Goal: Task Accomplishment & Management: Manage account settings

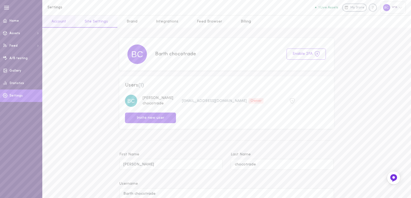
click at [104, 25] on link "Site Settings" at bounding box center [96, 21] width 42 height 12
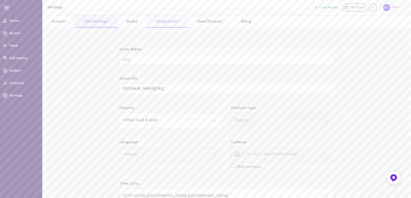
click at [161, 24] on link "Integrations" at bounding box center [167, 21] width 41 height 12
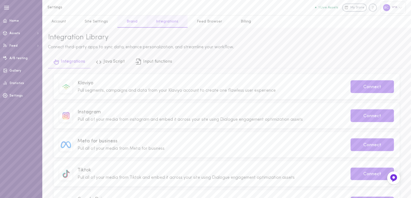
click at [130, 26] on link "Brand" at bounding box center [131, 21] width 29 height 12
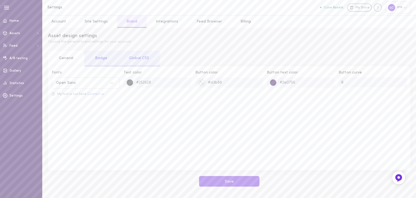
click at [141, 56] on div "Global CSS" at bounding box center [139, 58] width 42 height 15
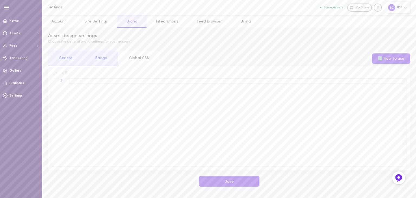
type textarea "html:lang(he){direction: rtl;} .FbPracticaNarrow, div,p,span,h1,h2,h3,h4,h5,h6,…"
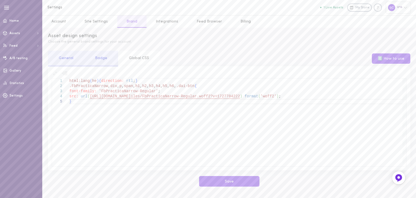
click at [106, 65] on div "Badge" at bounding box center [101, 58] width 34 height 15
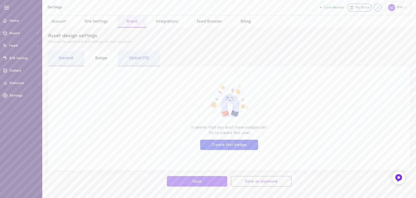
click at [64, 60] on div "General" at bounding box center [66, 58] width 36 height 15
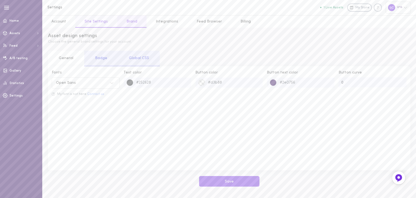
click at [94, 22] on link "Site Settings" at bounding box center [96, 21] width 42 height 12
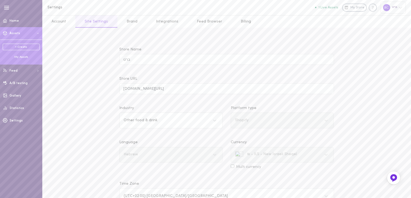
click at [3, 35] on span at bounding box center [5, 33] width 10 height 13
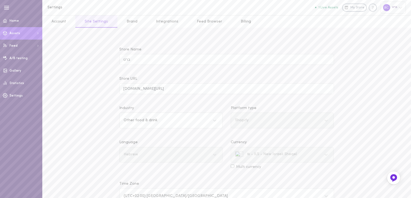
click at [4, 34] on icon at bounding box center [5, 33] width 5 height 5
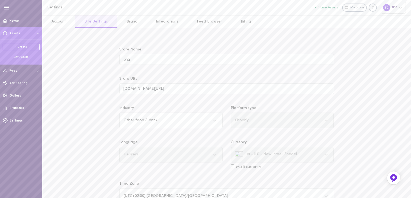
click at [19, 56] on div "My Assets" at bounding box center [21, 57] width 37 height 4
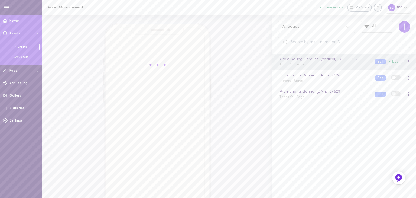
click at [15, 20] on span "Home" at bounding box center [13, 20] width 9 height 3
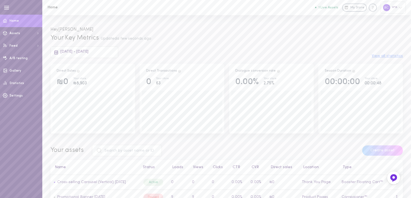
click at [400, 9] on icon at bounding box center [400, 7] width 4 height 4
click at [400, 9] on div at bounding box center [205, 99] width 411 height 198
click at [374, 7] on icon "Knowledge center" at bounding box center [373, 7] width 2 height 3
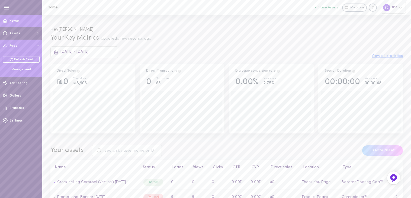
click at [24, 47] on button "Feed" at bounding box center [21, 46] width 42 height 12
click at [29, 67] on div "Manage feed" at bounding box center [21, 69] width 37 height 4
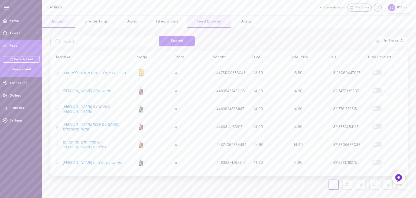
click at [62, 22] on link "Account" at bounding box center [58, 21] width 33 height 12
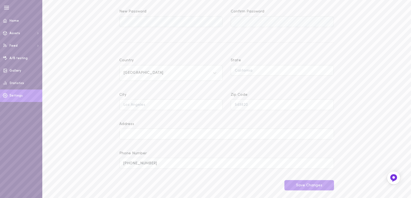
scroll to position [265, 0]
click at [215, 69] on icon at bounding box center [214, 70] width 3 height 2
click at [124, 69] on input "Country [GEOGRAPHIC_DATA]" at bounding box center [124, 70] width 1 height 4
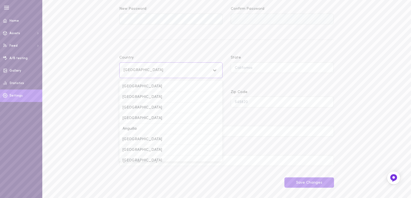
scroll to position [2373, 0]
click at [215, 69] on icon at bounding box center [214, 70] width 3 height 2
click at [124, 69] on input "Country Select is focused ,type to refine list, press Down to open the menu, [G…" at bounding box center [124, 70] width 1 height 4
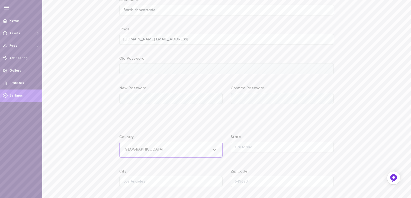
scroll to position [265, 0]
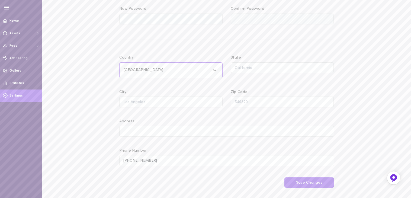
click at [216, 70] on icon at bounding box center [214, 69] width 5 height 5
click at [124, 70] on input "Country Select is focused ,type to refine list, press Down to open the menu, [G…" at bounding box center [124, 70] width 1 height 4
click at [131, 145] on div "Israel" at bounding box center [170, 150] width 103 height 11
click at [124, 72] on input "Country option Israel focused, 103 of 249. 249 results available. Use Up and Do…" at bounding box center [124, 70] width 1 height 4
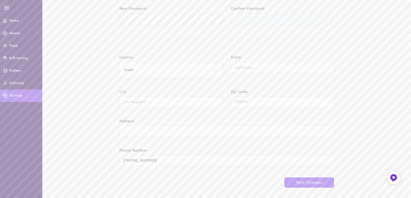
click at [254, 67] on input "State" at bounding box center [282, 67] width 103 height 11
click at [254, 66] on input "State" at bounding box center [282, 67] width 103 height 11
click at [193, 101] on input "City" at bounding box center [170, 101] width 103 height 11
type input "Petach Tikva"
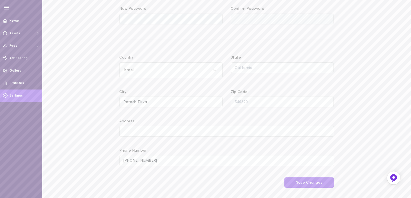
type input "ישראל"
type input "4951203"
type input "[STREET_ADDRESS] Kiryat [PERSON_NAME]"
click at [317, 180] on button "Save Changes" at bounding box center [309, 182] width 50 height 11
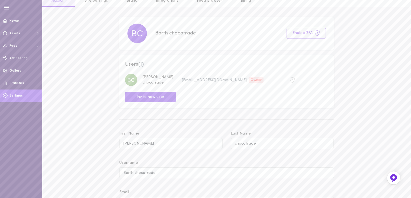
scroll to position [0, 0]
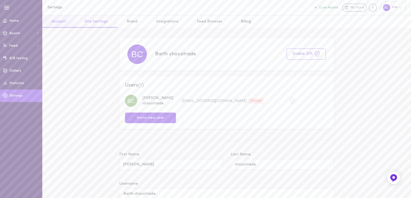
click at [84, 22] on link "Site Settings" at bounding box center [96, 21] width 42 height 12
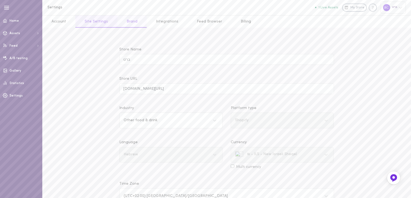
click at [128, 23] on link "Brand" at bounding box center [131, 21] width 29 height 12
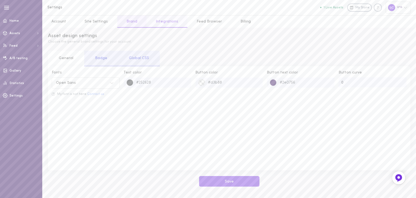
click at [161, 22] on link "Integrations" at bounding box center [167, 21] width 41 height 12
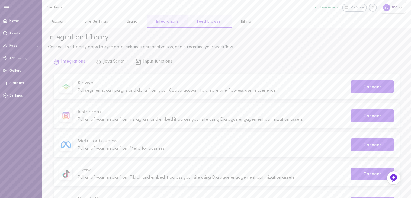
click at [189, 22] on link "Feed Browser" at bounding box center [210, 21] width 44 height 12
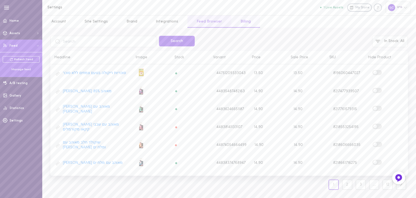
click at [252, 22] on link "Billing" at bounding box center [245, 21] width 29 height 12
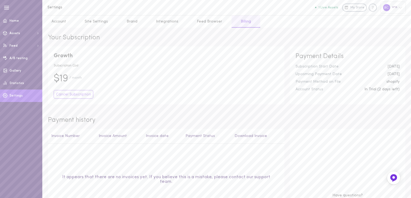
click at [17, 98] on link "Settings" at bounding box center [21, 95] width 42 height 12
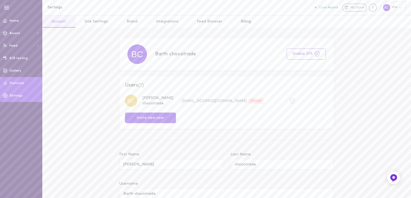
click at [21, 82] on span "Statistics" at bounding box center [16, 83] width 15 height 3
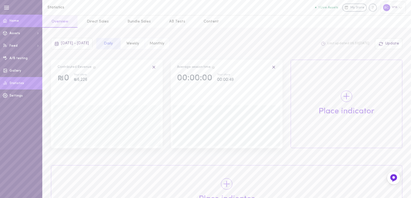
click at [17, 21] on span "Home" at bounding box center [13, 20] width 9 height 3
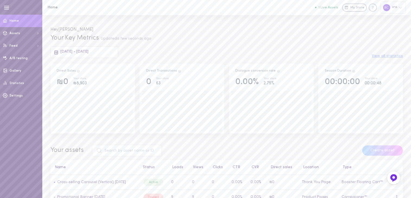
click at [5, 8] on line "button" at bounding box center [6, 8] width 5 height 0
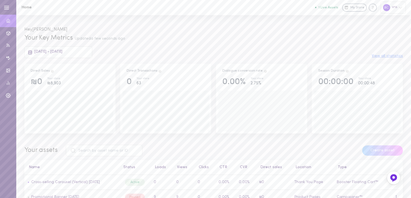
click at [5, 8] on line "button" at bounding box center [6, 8] width 5 height 0
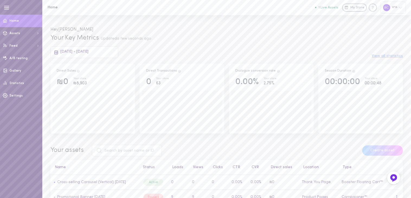
click at [399, 9] on icon at bounding box center [400, 7] width 4 height 4
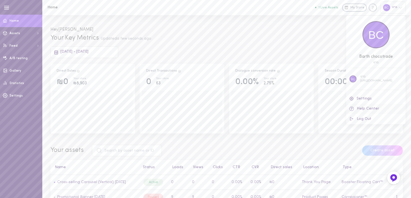
click at [365, 108] on link "Help Center" at bounding box center [375, 109] width 59 height 10
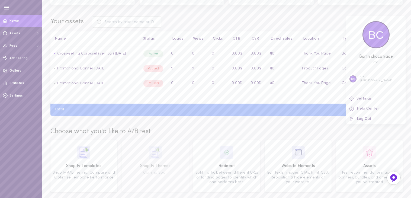
scroll to position [134, 0]
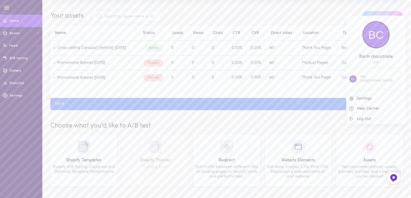
click at [254, 1] on div at bounding box center [205, 99] width 411 height 198
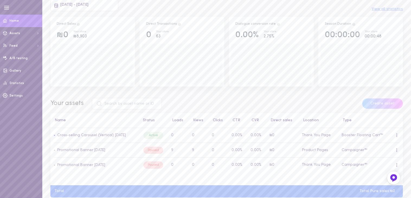
scroll to position [0, 0]
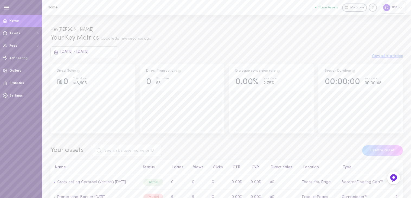
click at [360, 10] on span "My Store" at bounding box center [357, 7] width 14 height 5
click at [400, 7] on icon at bounding box center [400, 7] width 4 height 4
click at [39, 46] on div at bounding box center [205, 99] width 411 height 198
click at [16, 96] on span "Settings" at bounding box center [15, 95] width 13 height 3
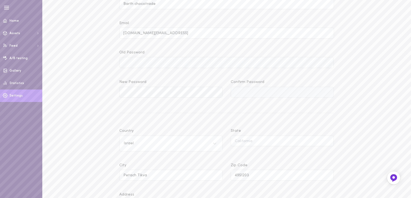
scroll to position [265, 0]
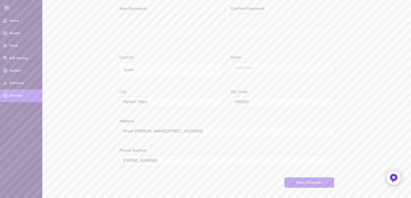
click at [392, 177] on icon at bounding box center [393, 178] width 4 height 4
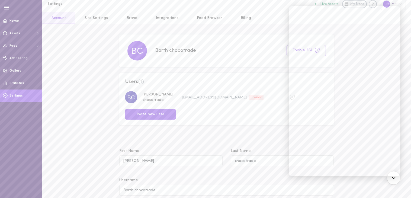
scroll to position [0, 0]
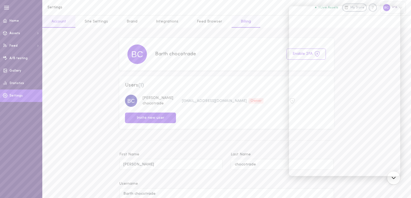
click at [237, 22] on link "Billing" at bounding box center [245, 21] width 29 height 12
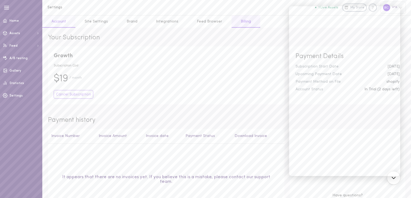
click at [57, 23] on link "Account" at bounding box center [58, 21] width 33 height 12
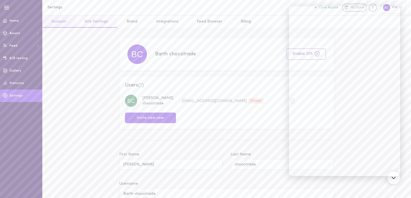
click at [89, 21] on link "Site Settings" at bounding box center [96, 21] width 42 height 12
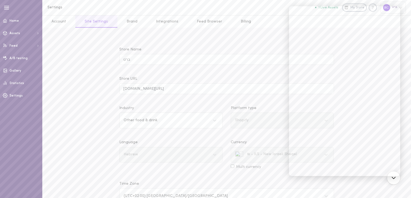
click at [6, 8] on icon "button" at bounding box center [7, 8] width 6 height 6
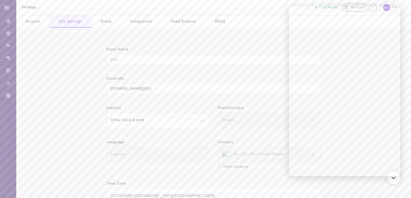
click at [6, 8] on icon "button" at bounding box center [7, 8] width 6 height 6
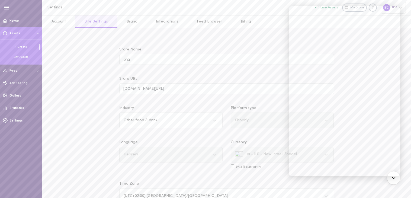
click at [26, 60] on div "+ Create My Assets" at bounding box center [21, 51] width 42 height 23
click at [24, 57] on div "My Assets" at bounding box center [21, 57] width 37 height 4
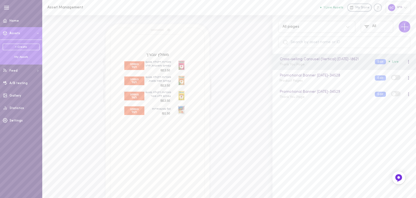
click at [27, 47] on link "+ Create" at bounding box center [21, 47] width 37 height 7
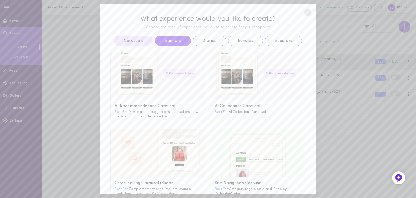
click at [163, 43] on button "Banners" at bounding box center [173, 40] width 36 height 10
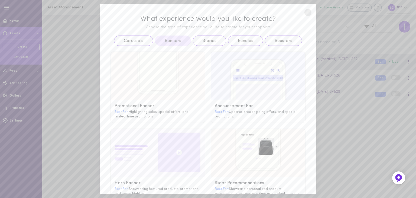
click at [308, 11] on circle at bounding box center [308, 12] width 7 height 7
